Goal: Information Seeking & Learning: Learn about a topic

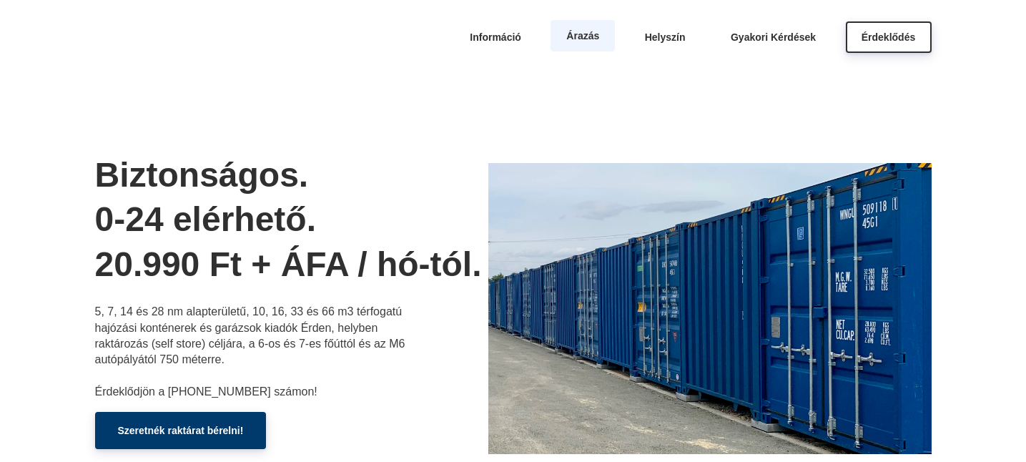
click at [584, 36] on span "Árazás" at bounding box center [582, 35] width 33 height 11
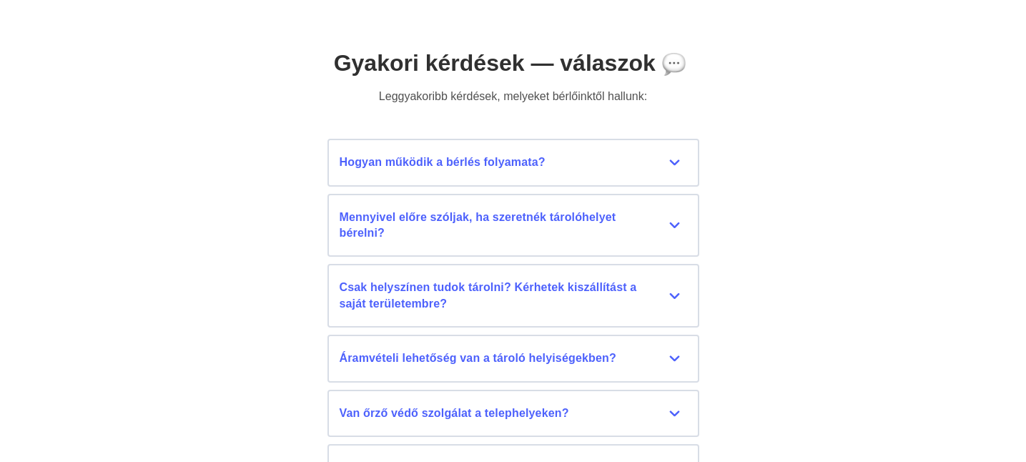
scroll to position [6429, 0]
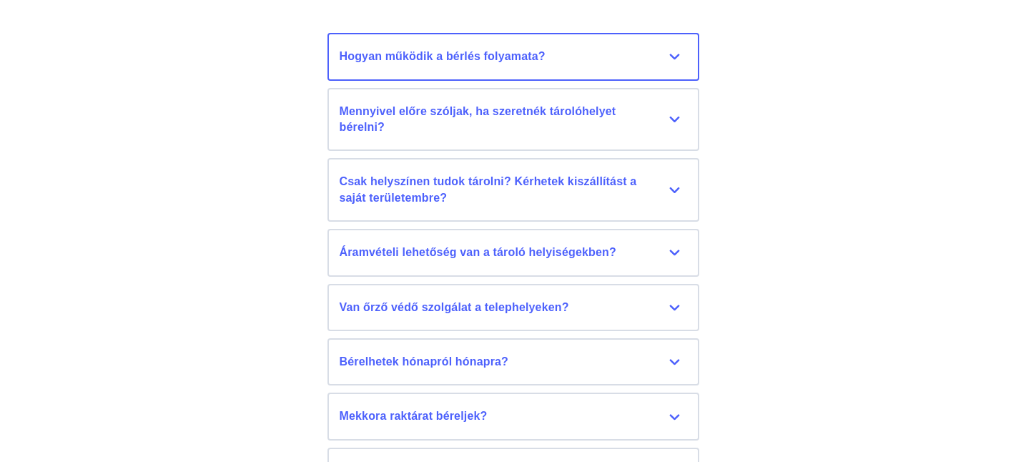
click at [671, 56] on div "Hogyan működik a bérlés folyamata?" at bounding box center [514, 57] width 348 height 16
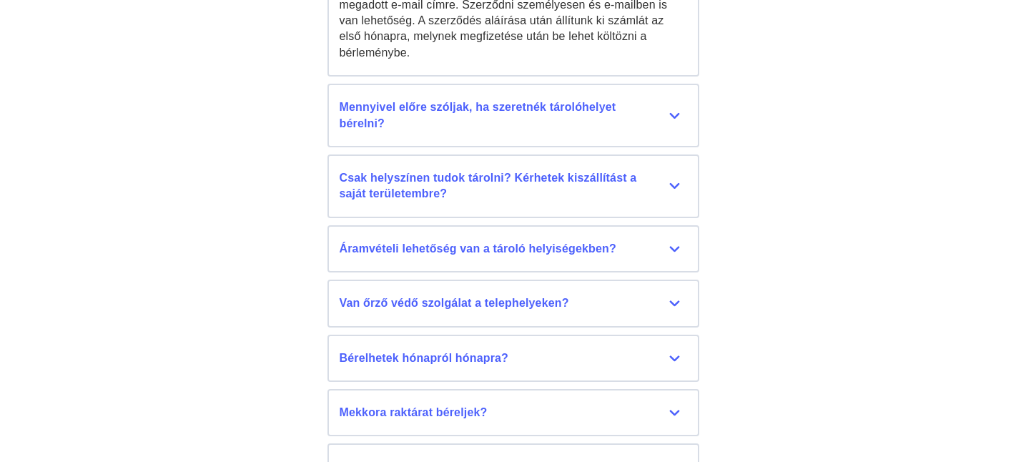
scroll to position [6596, 0]
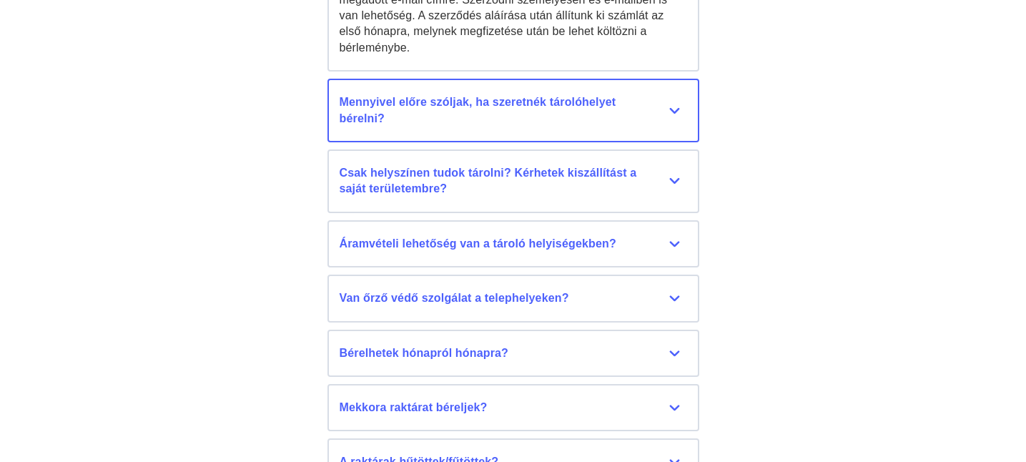
click at [676, 96] on div "Mennyivel előre szóljak, ha szeretnék tárolóhelyet bérelni?" at bounding box center [514, 110] width 348 height 32
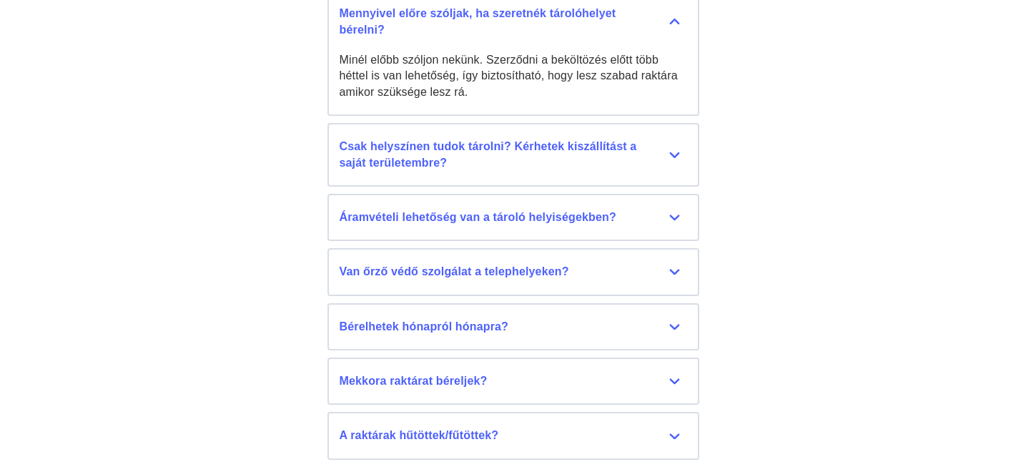
scroll to position [6687, 0]
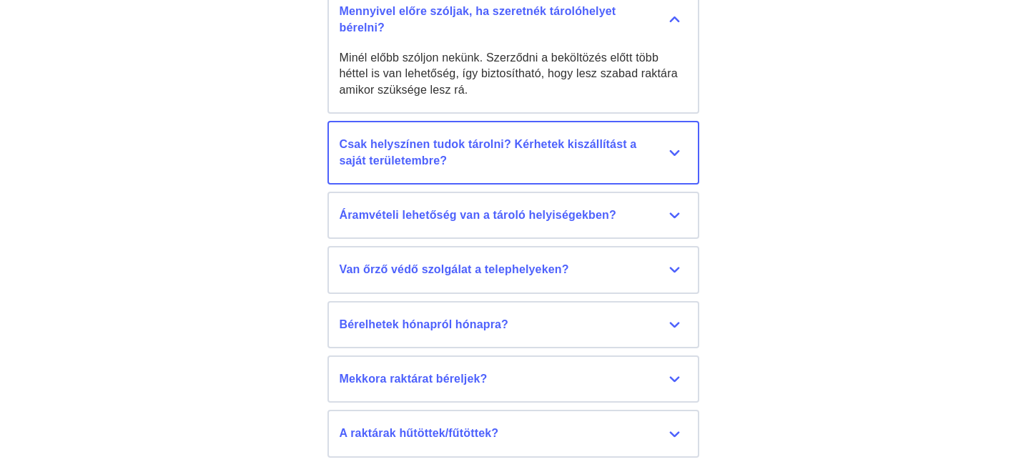
click at [674, 137] on div "Csak helyszínen tudok tárolni? Kérhetek kiszállítást a saját területembre?" at bounding box center [514, 153] width 348 height 32
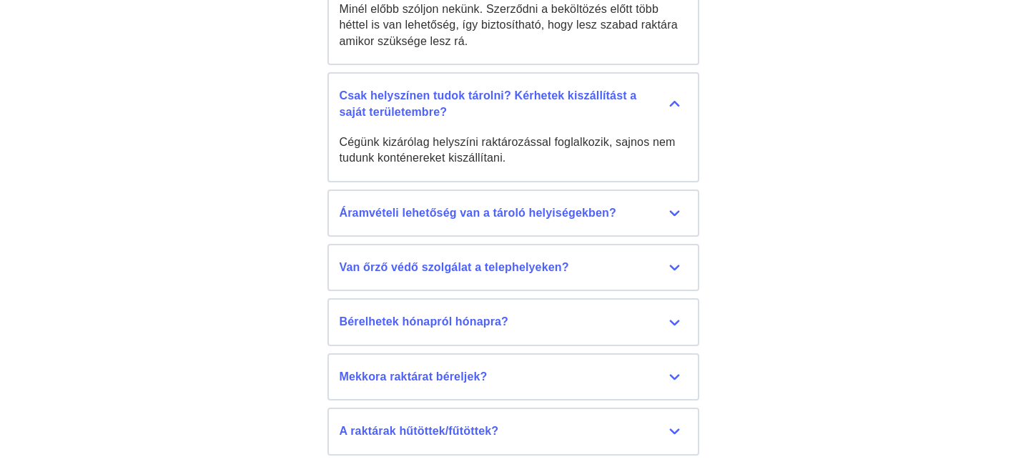
scroll to position [6736, 0]
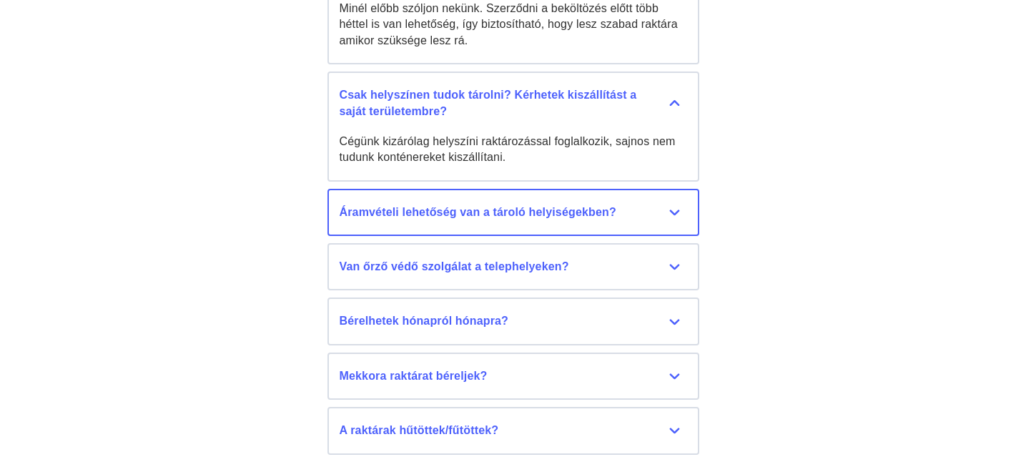
click at [676, 205] on div "Áramvételi lehetőség van a tároló helyiségekben?" at bounding box center [514, 213] width 348 height 16
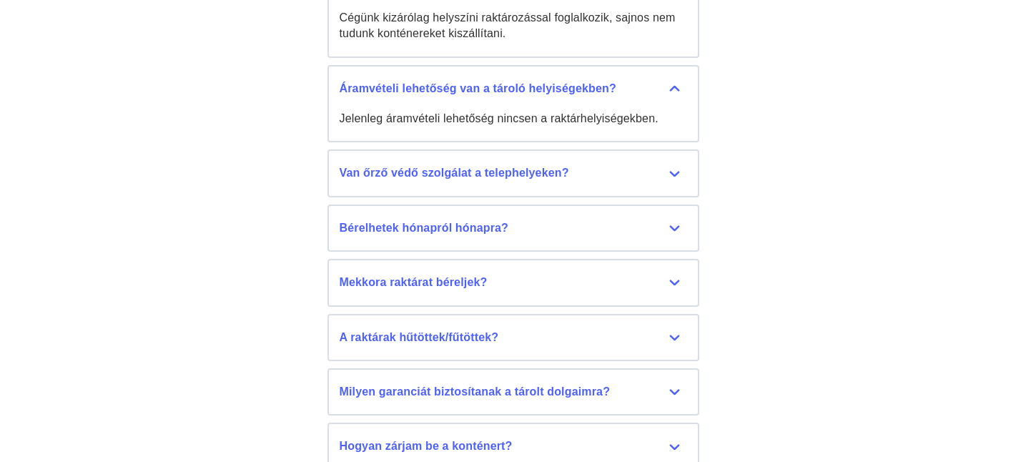
scroll to position [6885, 0]
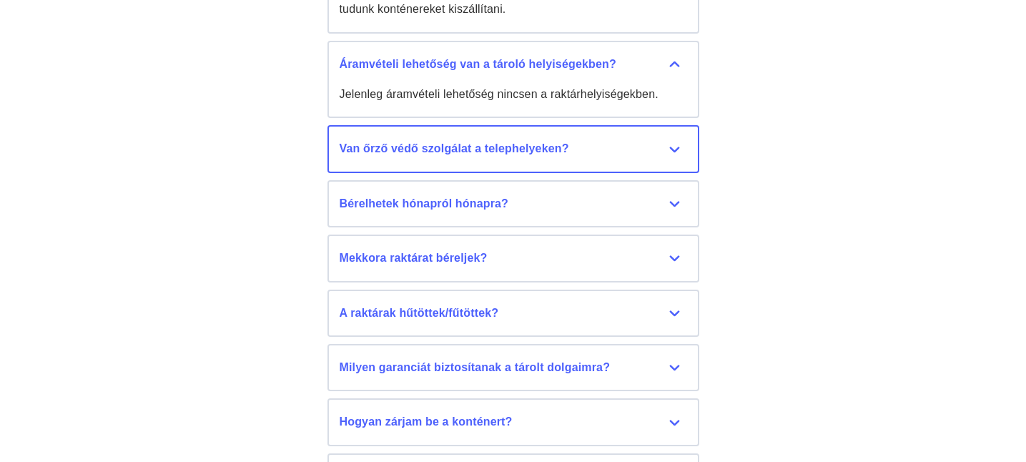
click at [674, 141] on div "Van őrző védő szolgálat a telephelyeken?" at bounding box center [514, 149] width 348 height 16
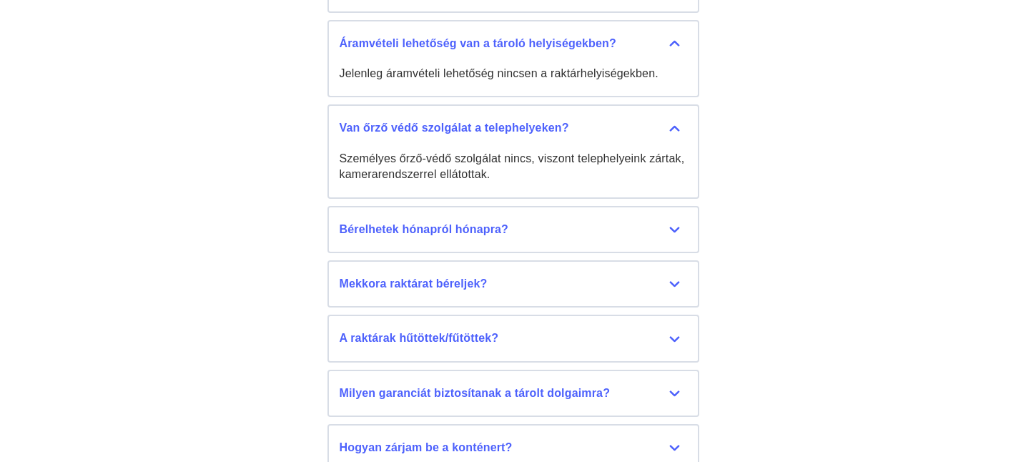
scroll to position [6922, 0]
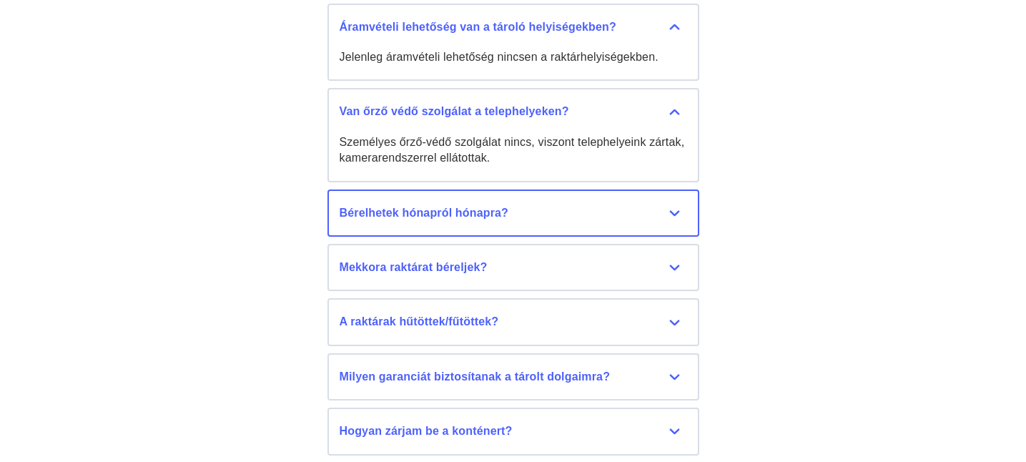
click at [674, 205] on div "Bérelhetek hónapról hónapra?" at bounding box center [514, 213] width 348 height 16
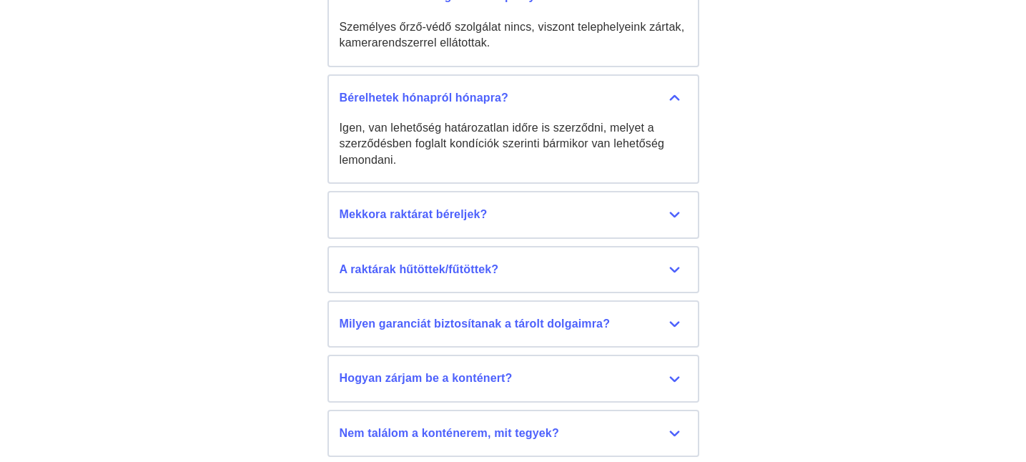
scroll to position [7038, 0]
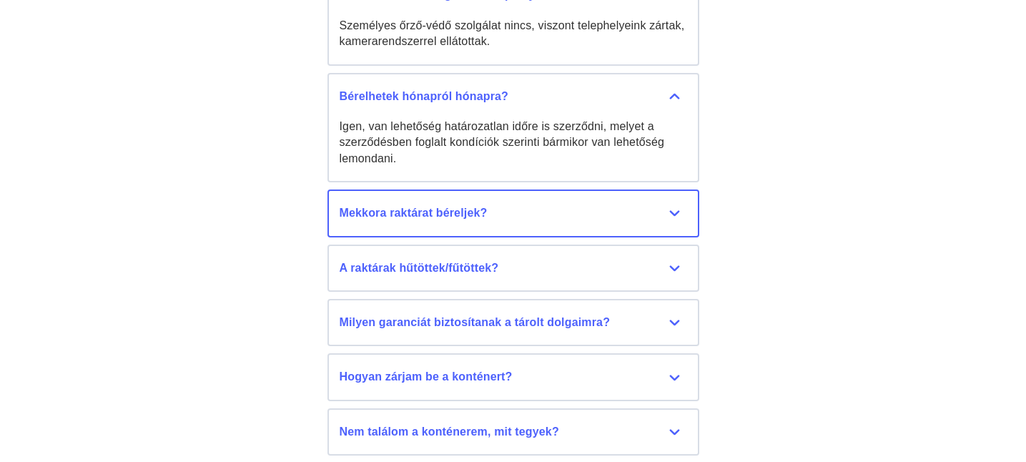
click at [673, 205] on div "Mekkora raktárat béreljek?" at bounding box center [514, 213] width 348 height 16
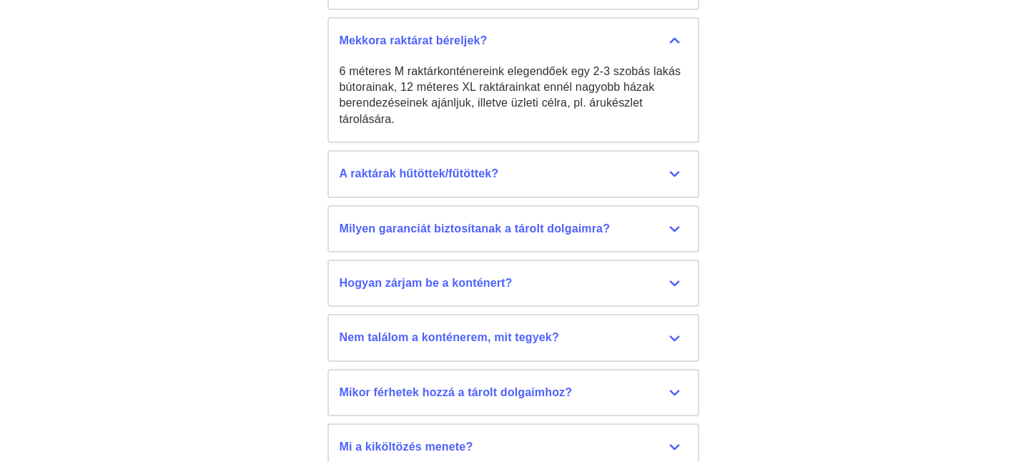
scroll to position [7210, 0]
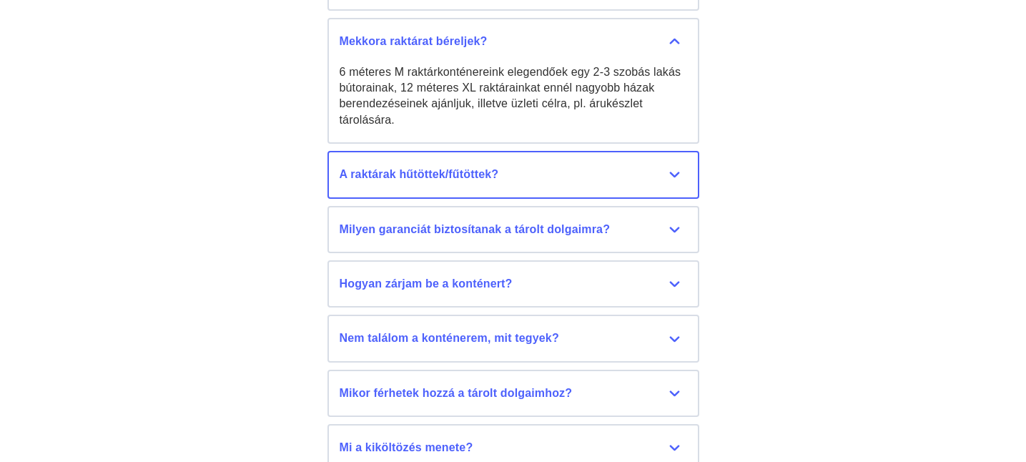
click at [677, 167] on div "A raktárak hűtöttek/fűtöttek?" at bounding box center [514, 175] width 348 height 16
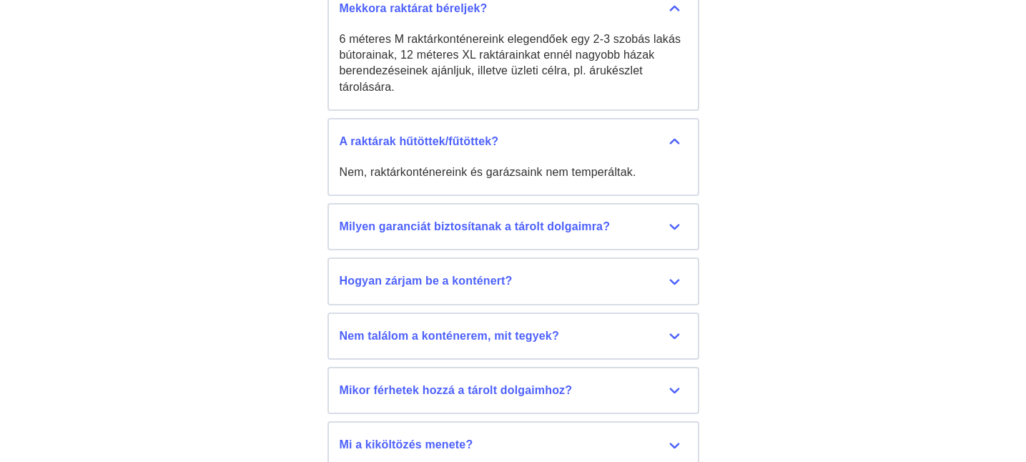
scroll to position [7251, 0]
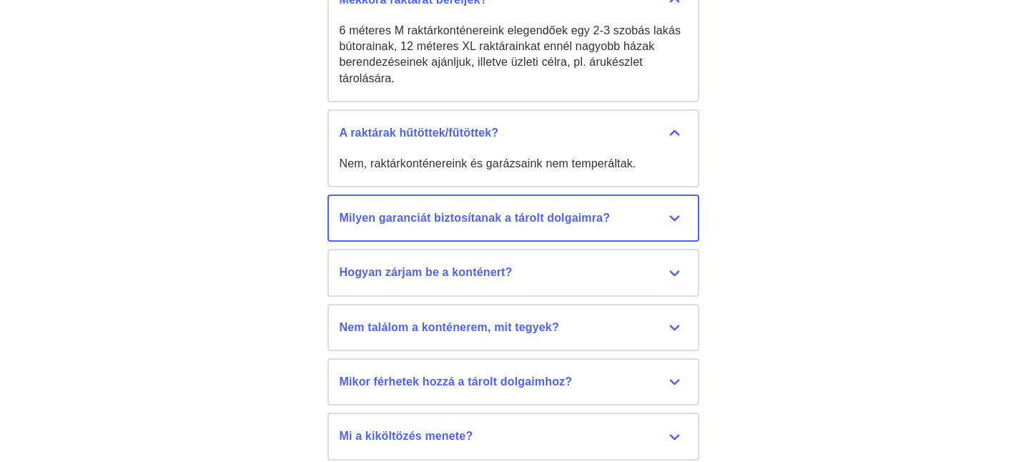
click at [679, 210] on div "Milyen garanciát biztosítanak a tárolt dolgaimra?" at bounding box center [514, 218] width 348 height 16
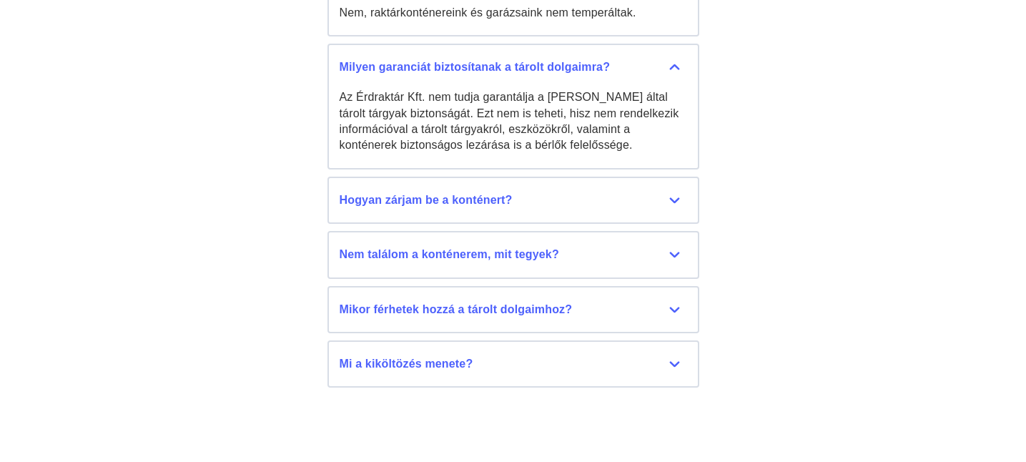
scroll to position [7404, 0]
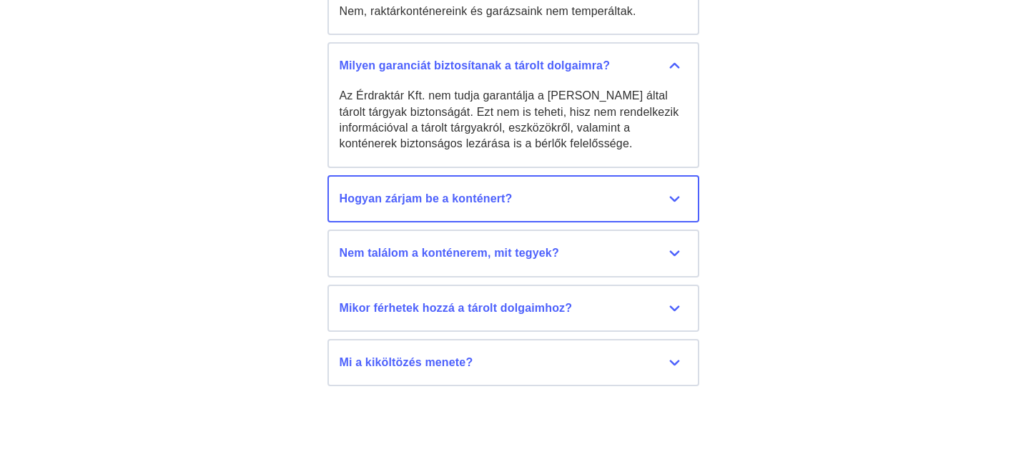
click at [672, 191] on div "Hogyan zárjam be a konténert?" at bounding box center [514, 199] width 348 height 16
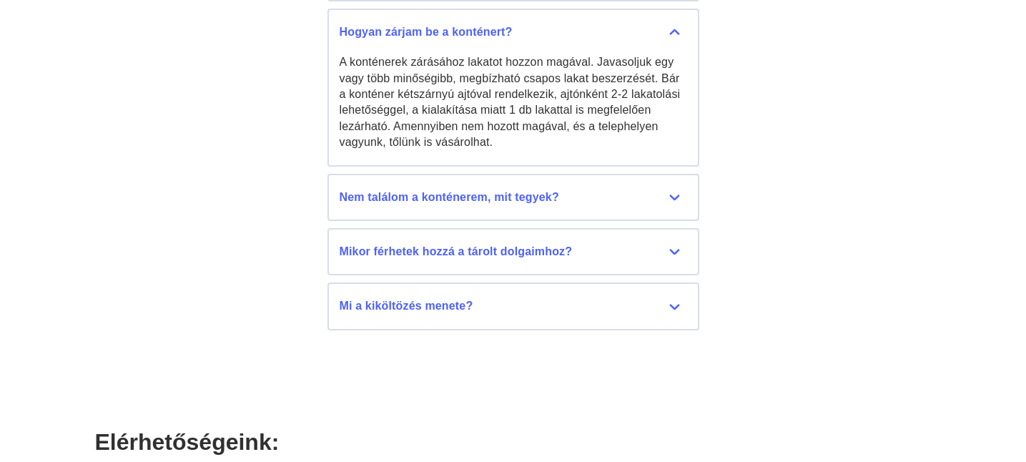
scroll to position [7582, 0]
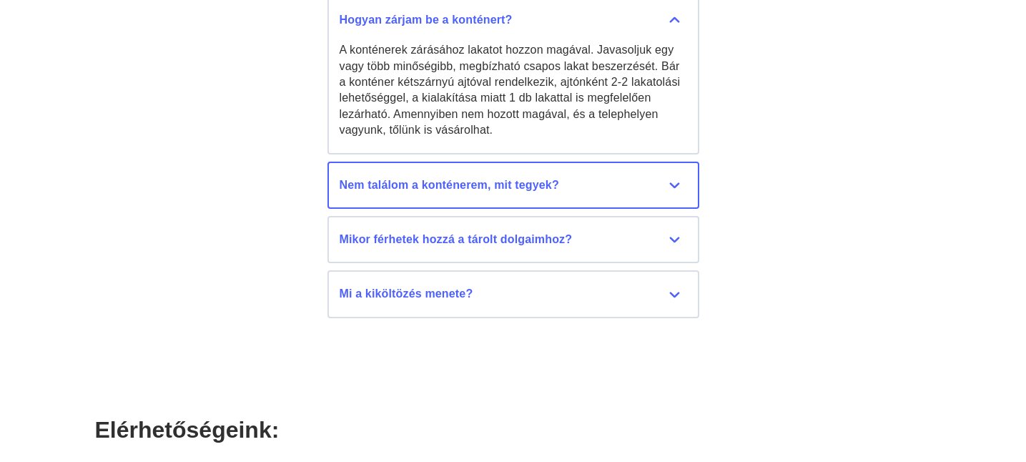
click at [674, 177] on div "Nem találom a konténerem, mit tegyek?" at bounding box center [514, 185] width 348 height 16
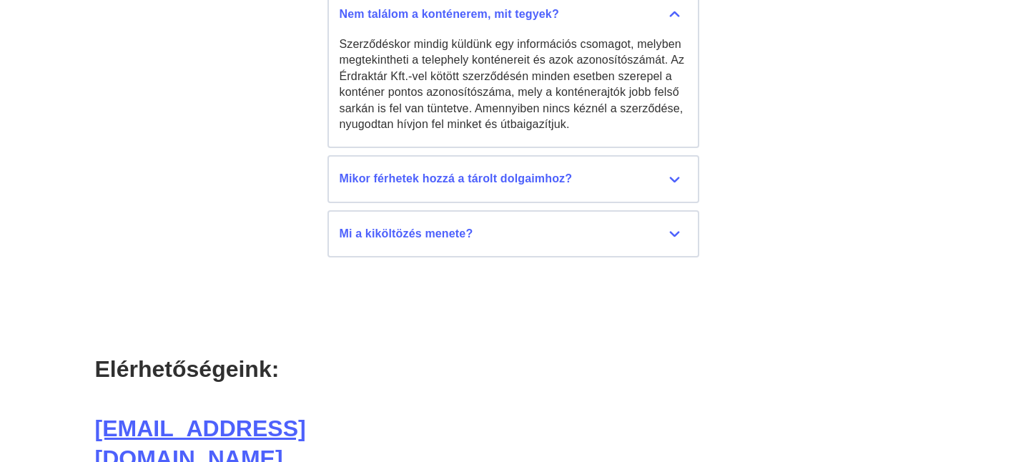
scroll to position [7763, 0]
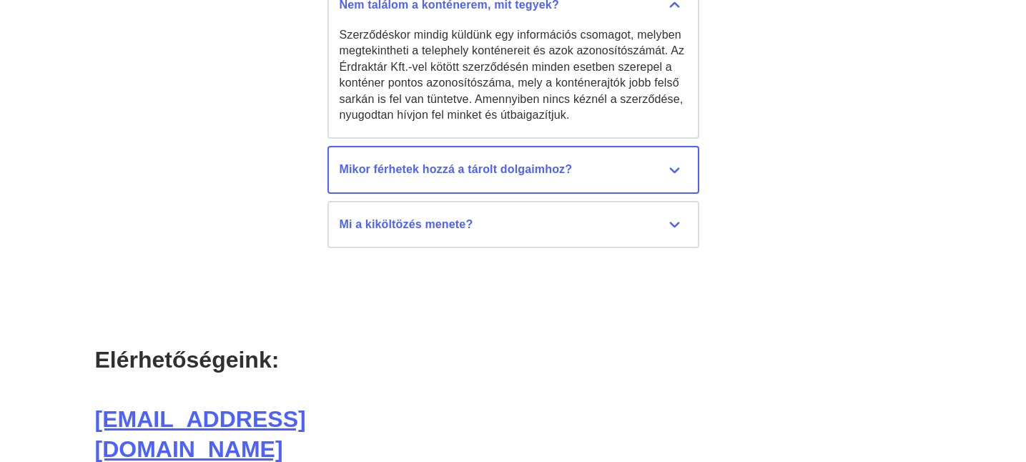
click at [679, 162] on div "Mikor férhetek hozzá a tárolt dolgaimhoz?" at bounding box center [514, 170] width 348 height 16
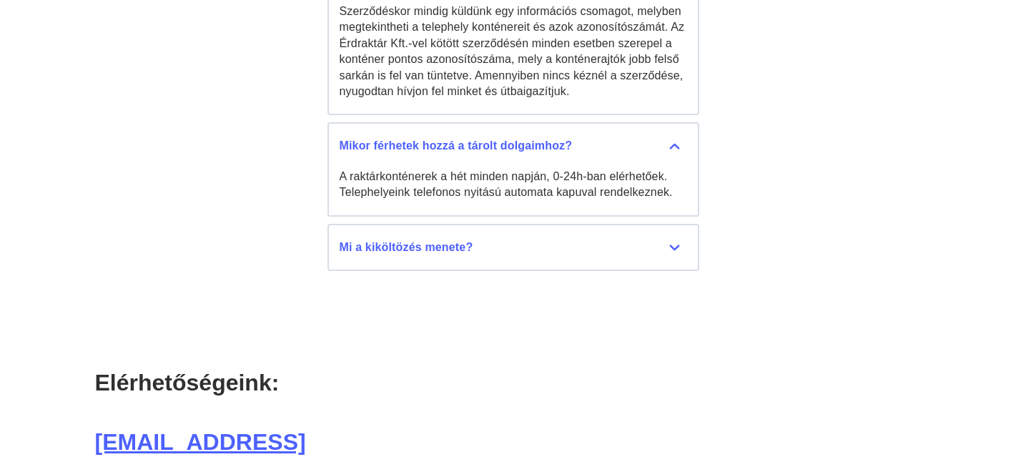
scroll to position [7788, 0]
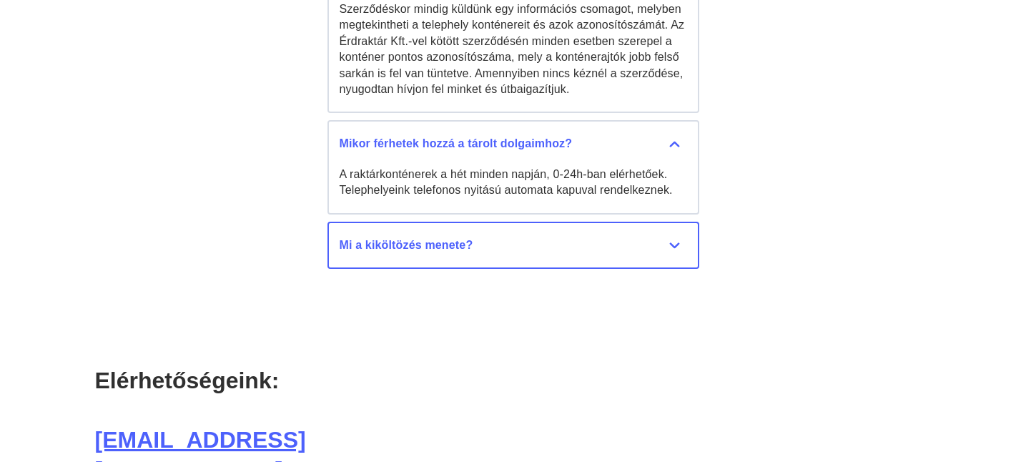
click at [682, 237] on div "Mi a kiköltözés menete?" at bounding box center [514, 245] width 348 height 16
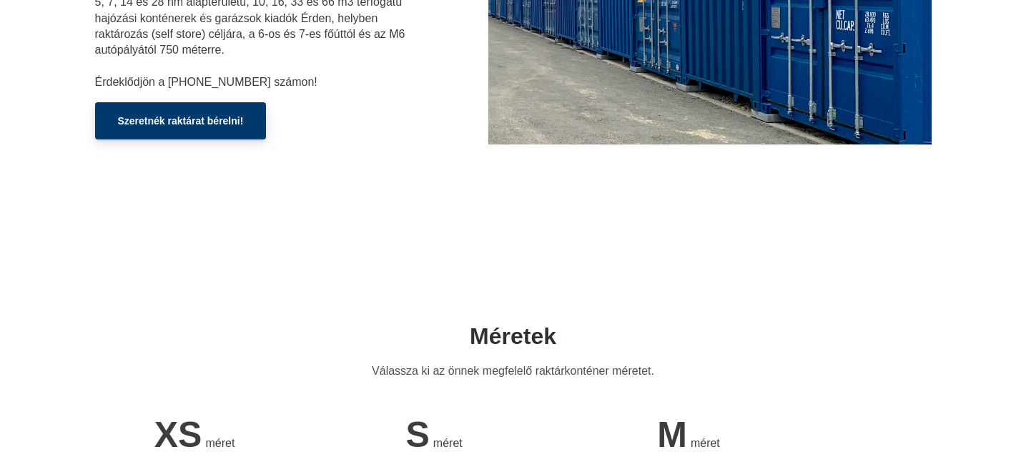
scroll to position [0, 0]
